Goal: Task Accomplishment & Management: Use online tool/utility

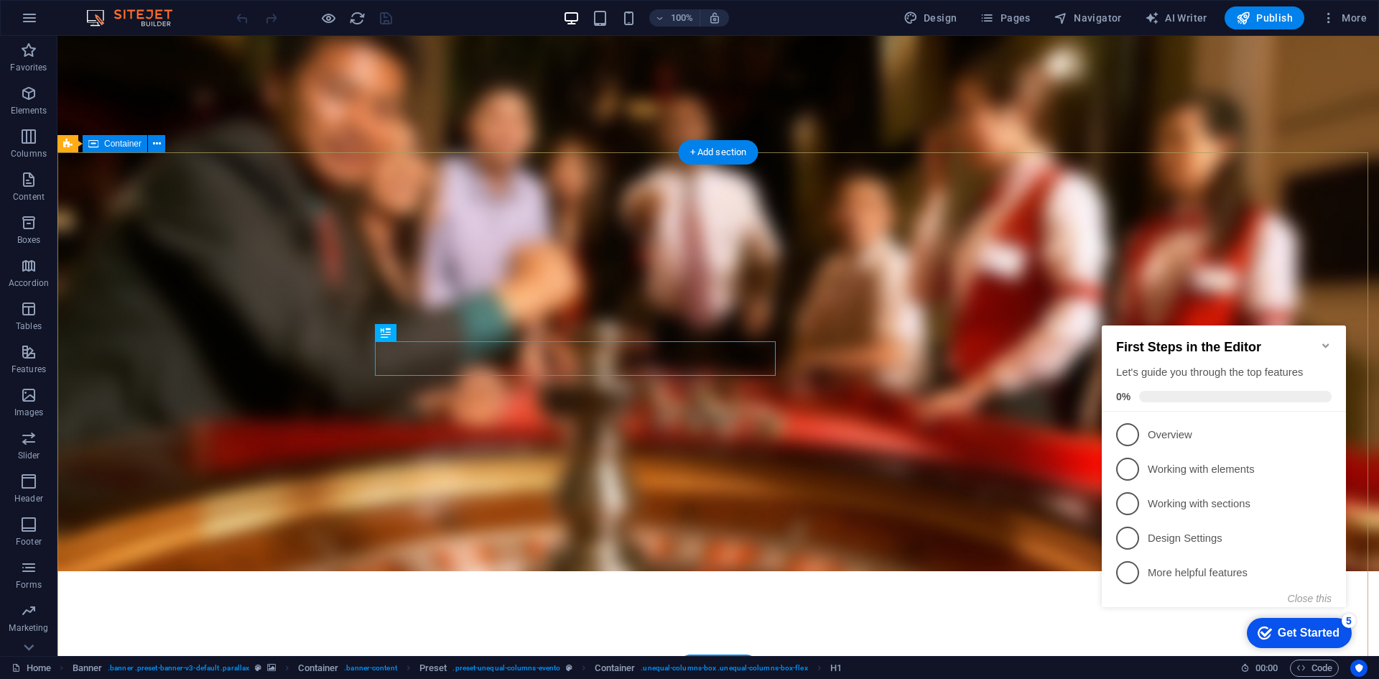
scroll to position [215, 0]
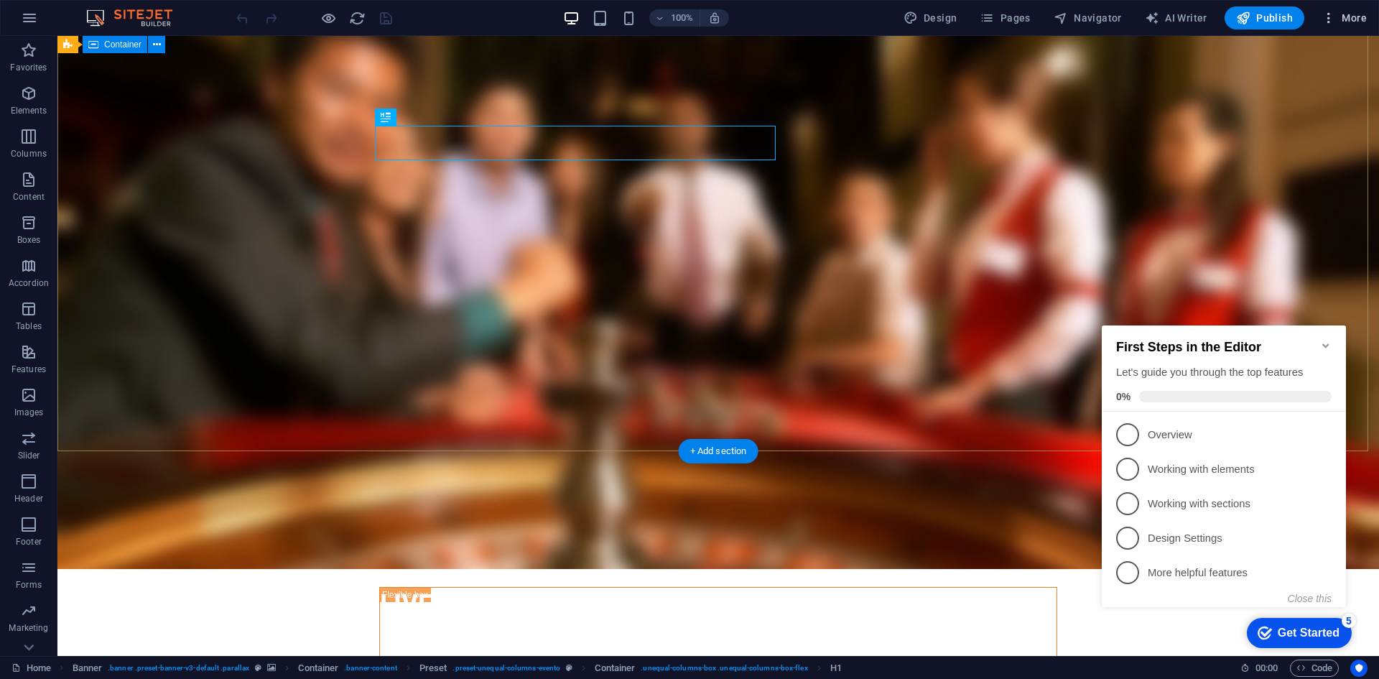
click at [1353, 16] on span "More" at bounding box center [1343, 18] width 45 height 14
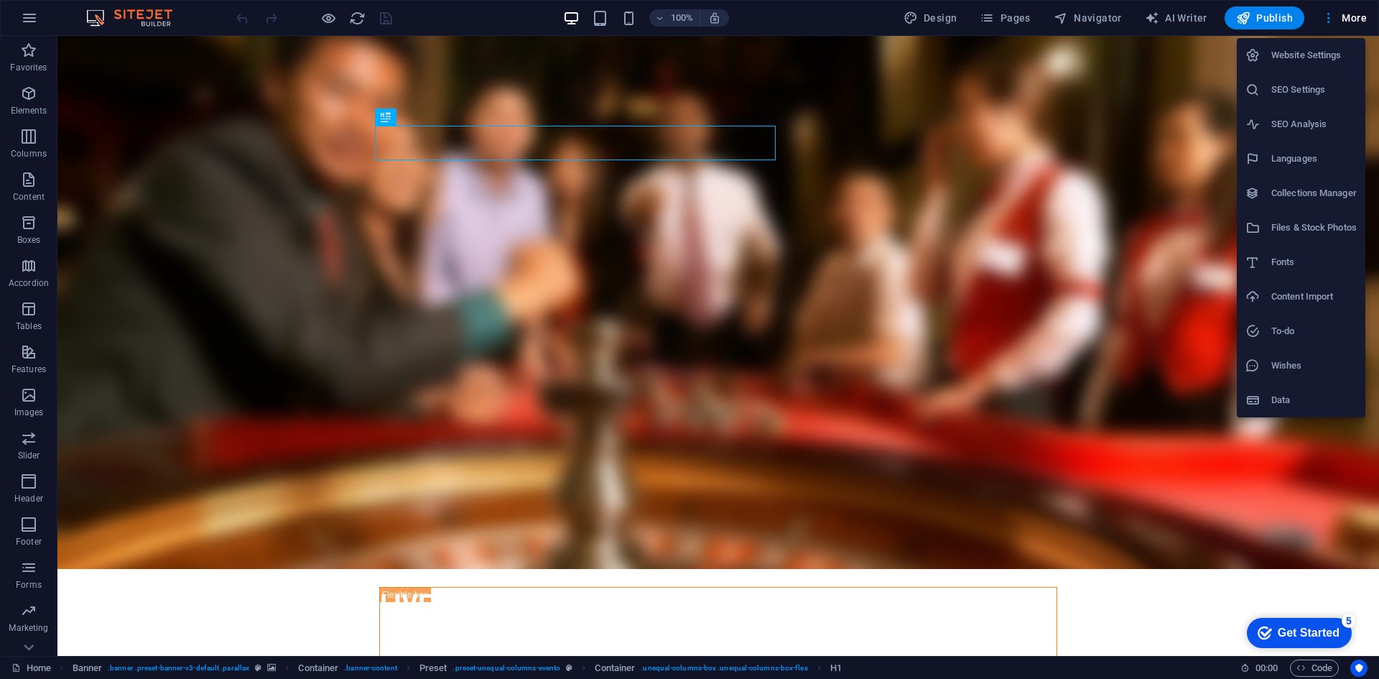
click at [1306, 59] on h6 "Website Settings" at bounding box center [1313, 55] width 85 height 17
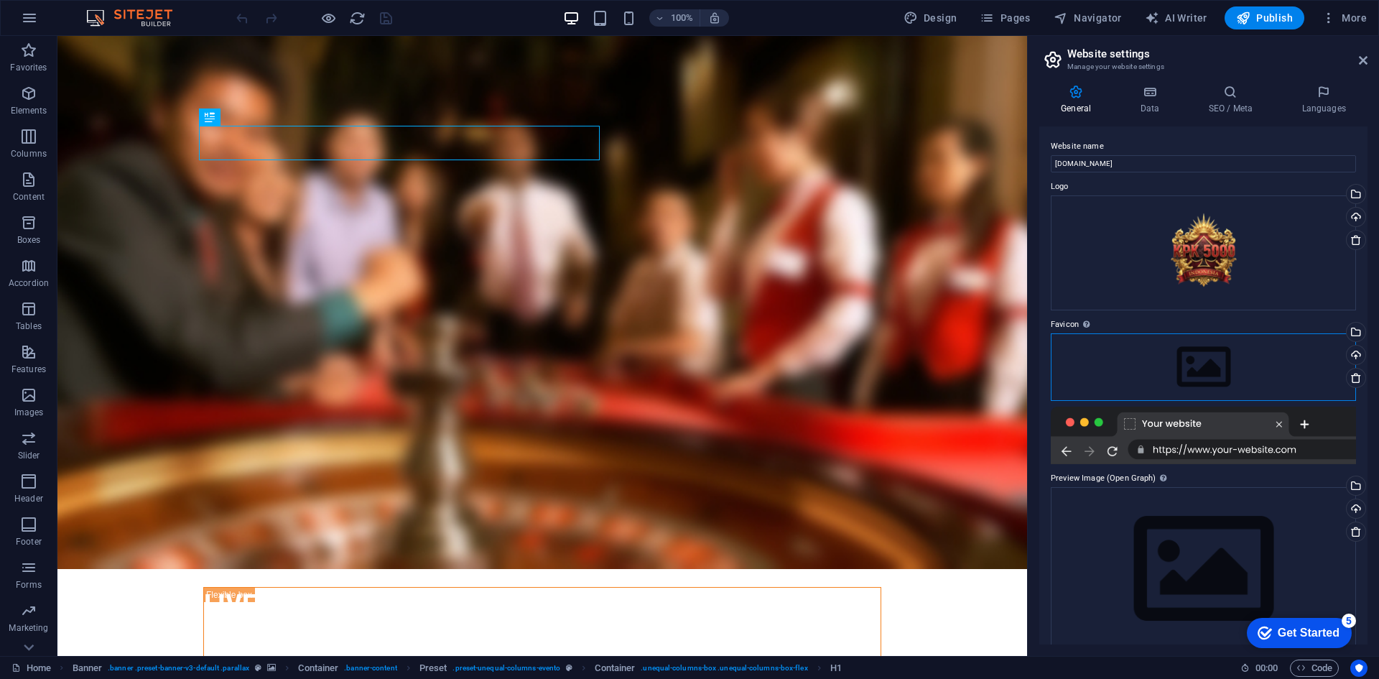
click at [1201, 371] on div "Drag files here, click to choose files or select files from Files or our free s…" at bounding box center [1203, 367] width 305 height 68
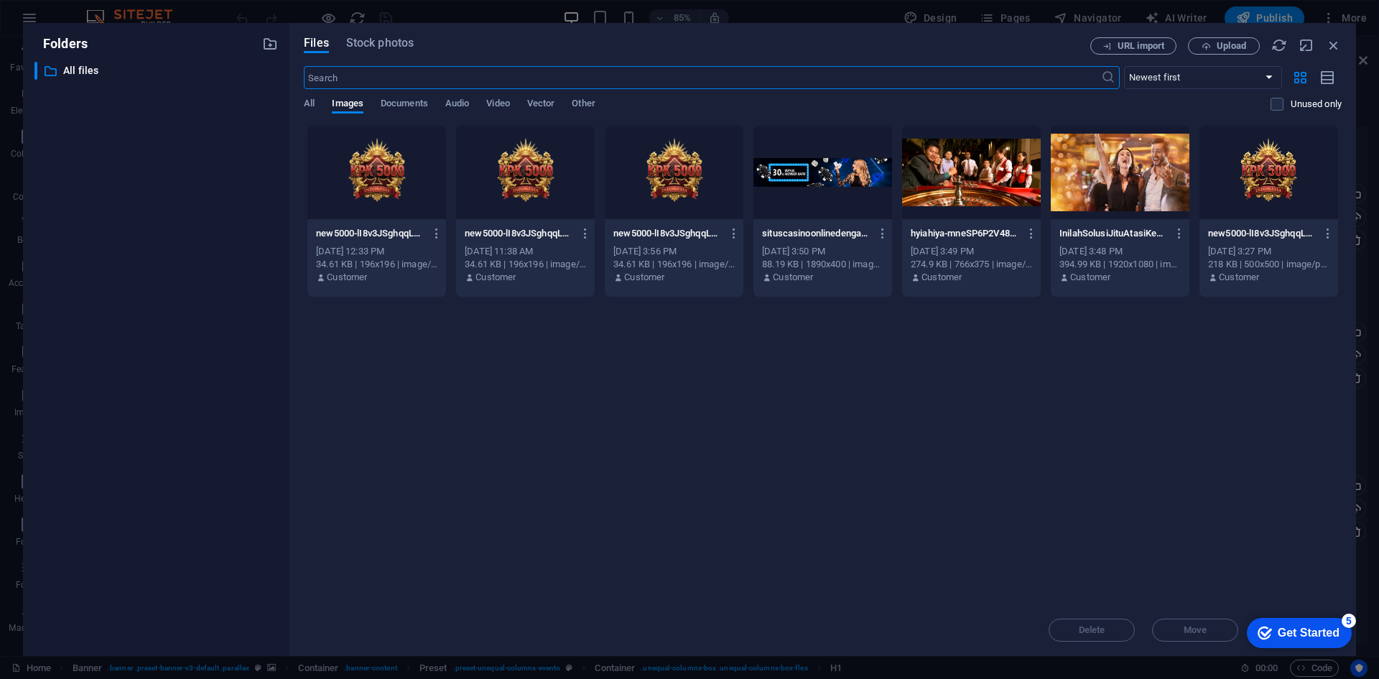
click at [1265, 188] on div at bounding box center [1268, 172] width 139 height 93
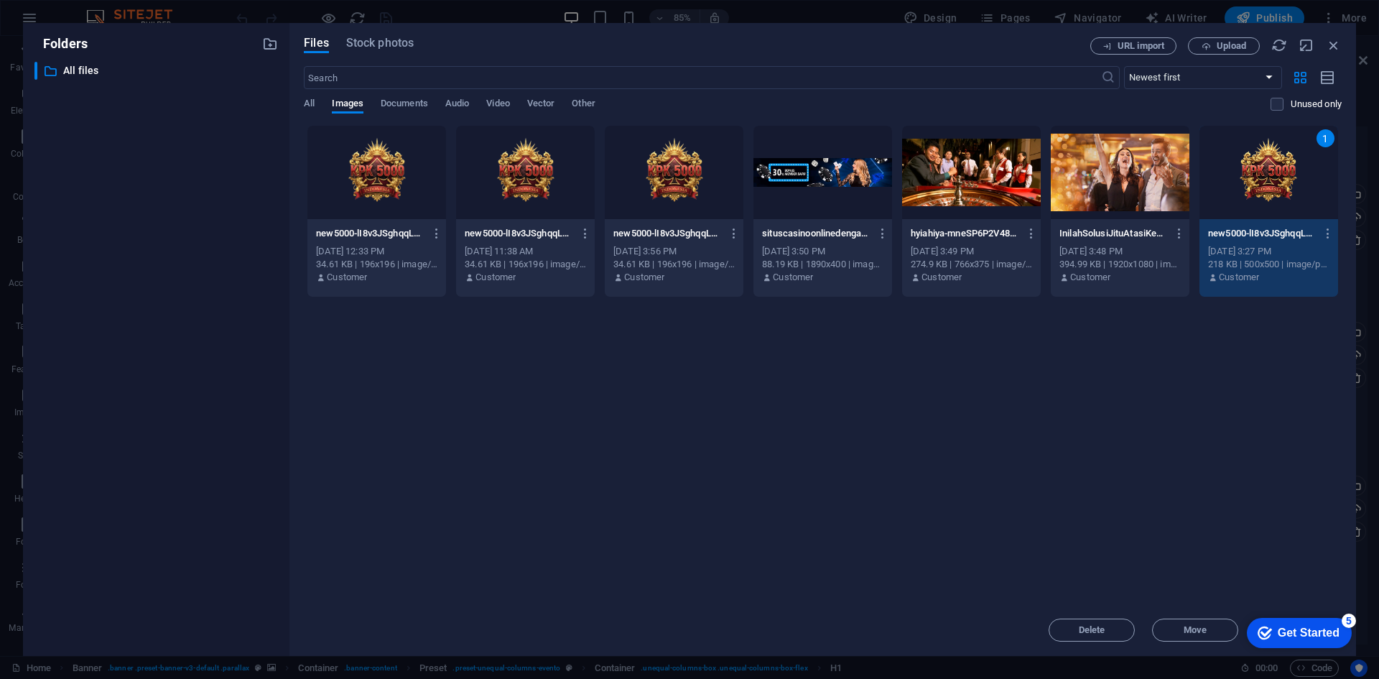
click at [1310, 626] on div "Get Started" at bounding box center [1309, 632] width 62 height 13
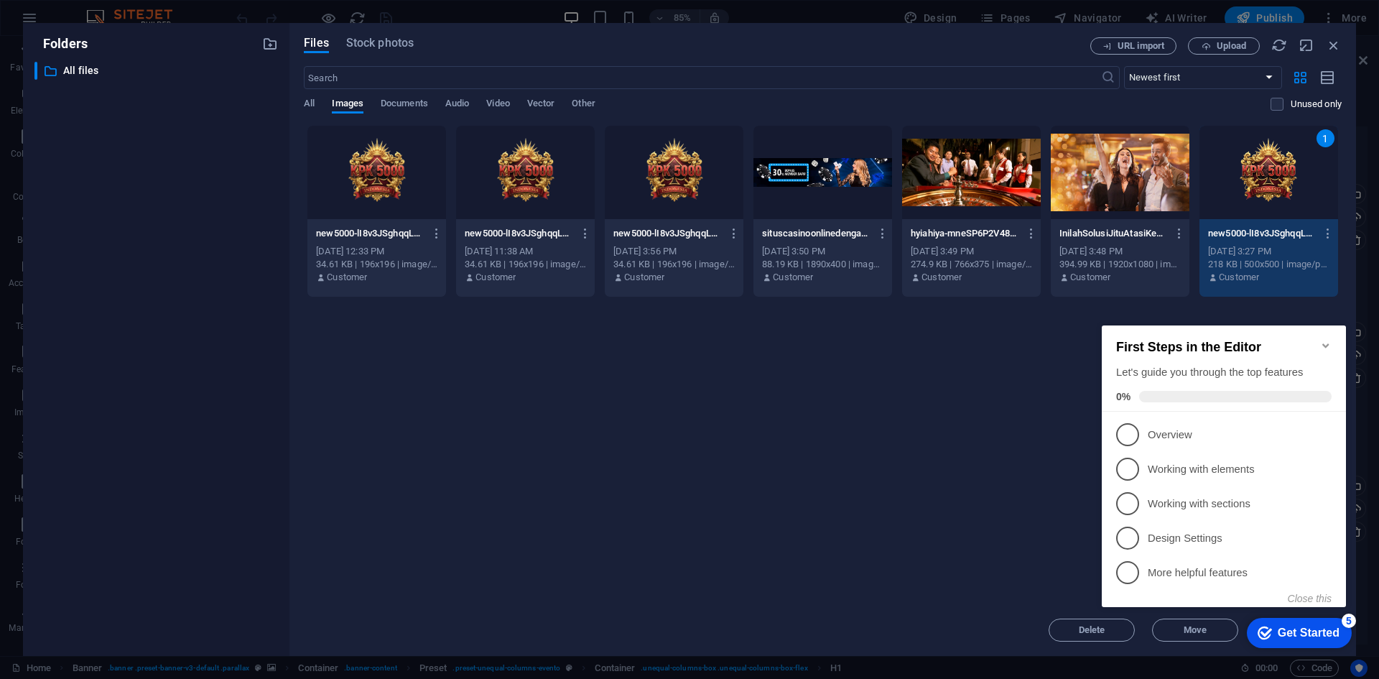
click at [967, 433] on div "Drop files here to upload them instantly new5000-lI8v3JSghqqLsypaMwH0yA-LXUGW9Y…" at bounding box center [823, 364] width 1038 height 479
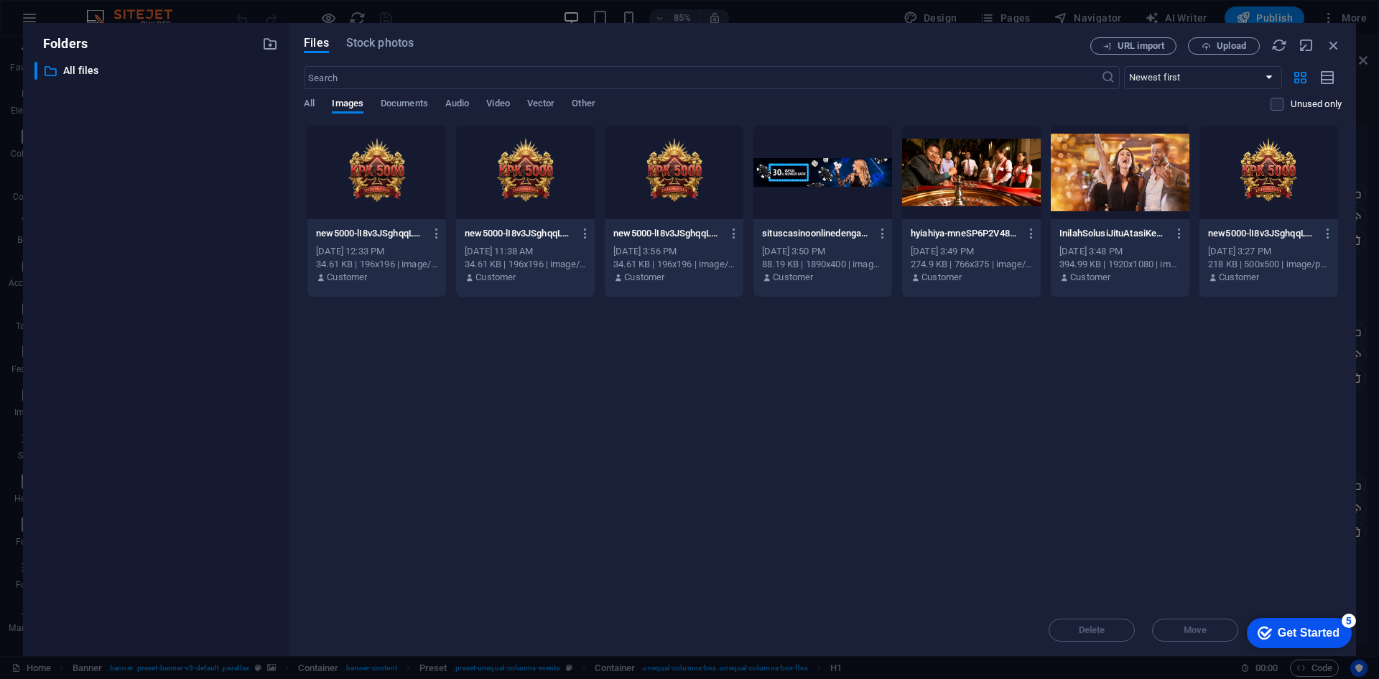
click at [1279, 215] on div at bounding box center [1268, 172] width 139 height 93
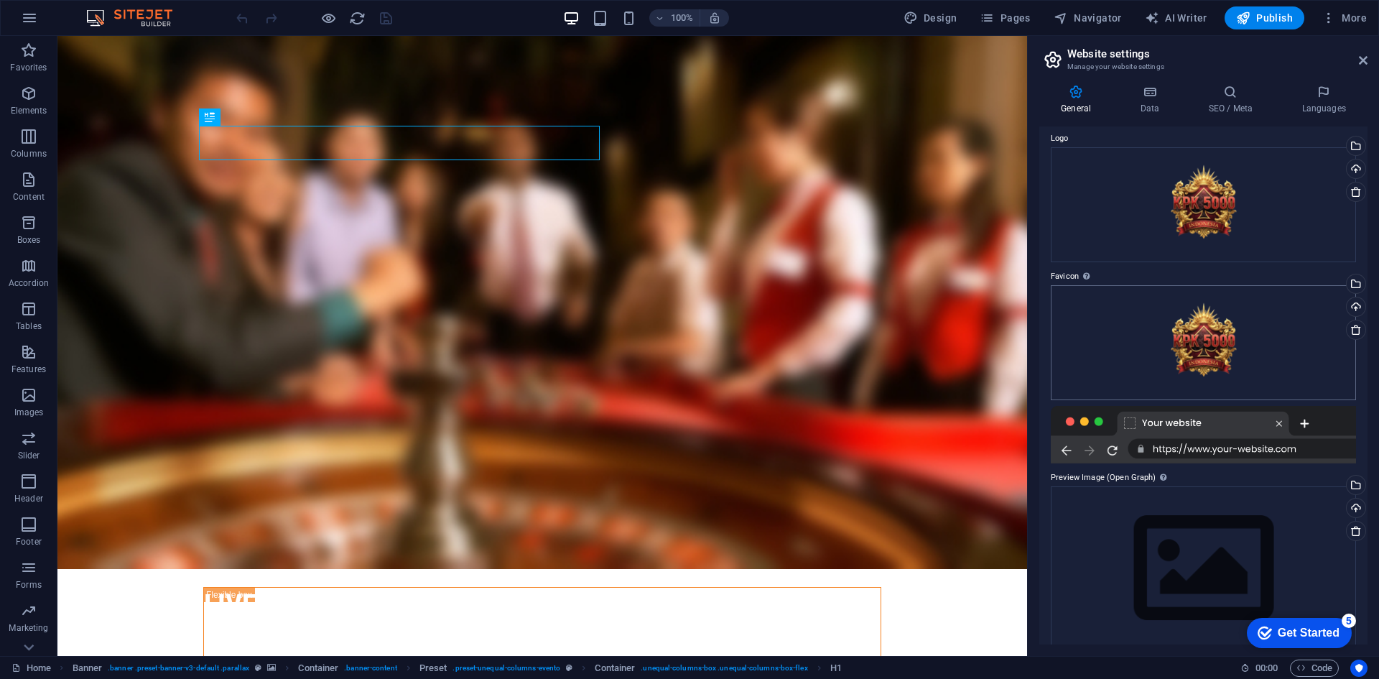
scroll to position [66, 0]
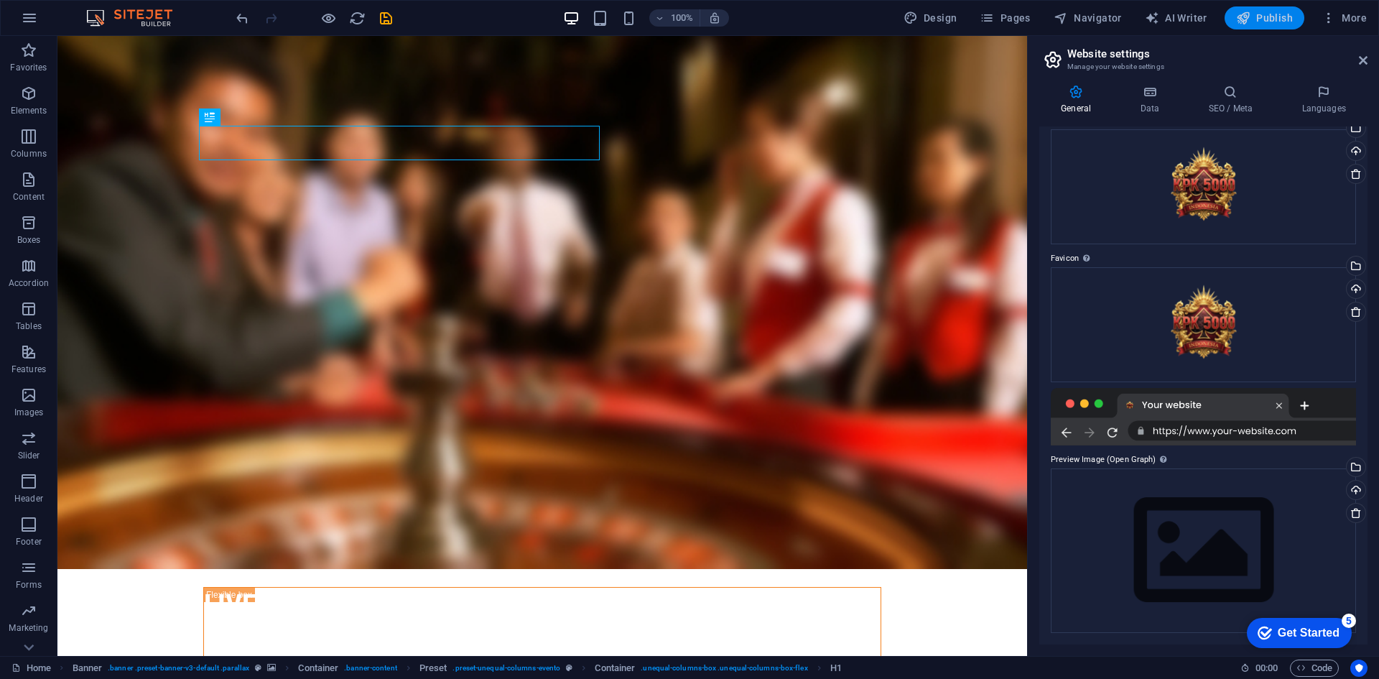
click at [1263, 19] on span "Publish" at bounding box center [1264, 18] width 57 height 14
